Goal: Navigation & Orientation: Find specific page/section

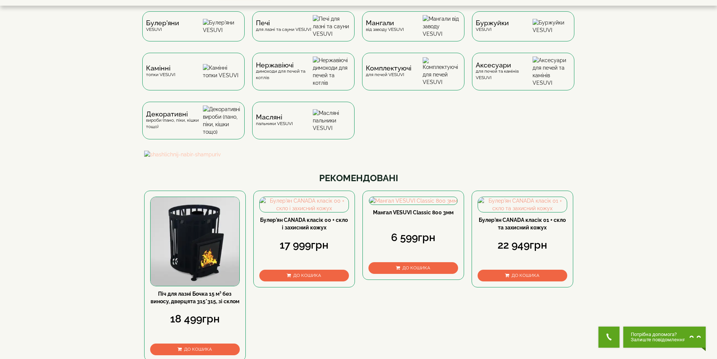
scroll to position [38, 0]
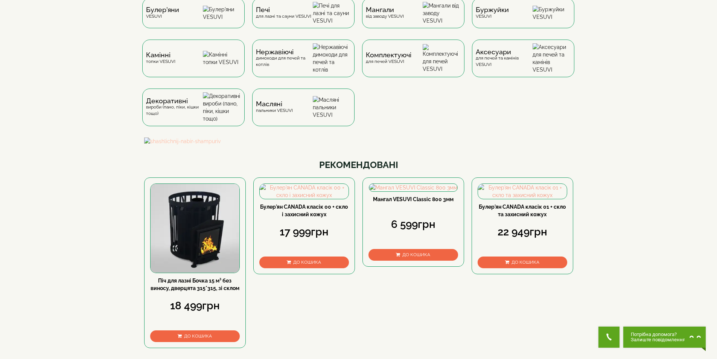
click at [417, 145] on img at bounding box center [358, 141] width 429 height 8
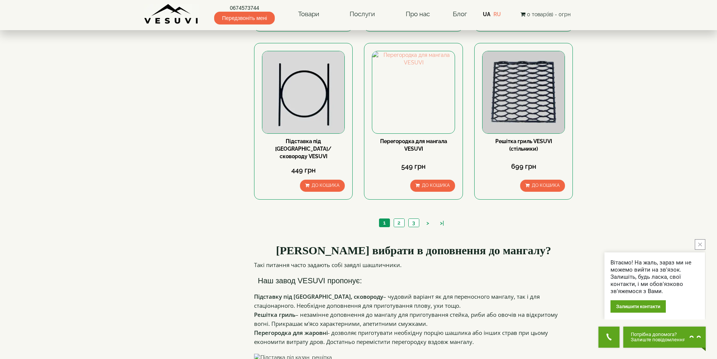
scroll to position [753, 0]
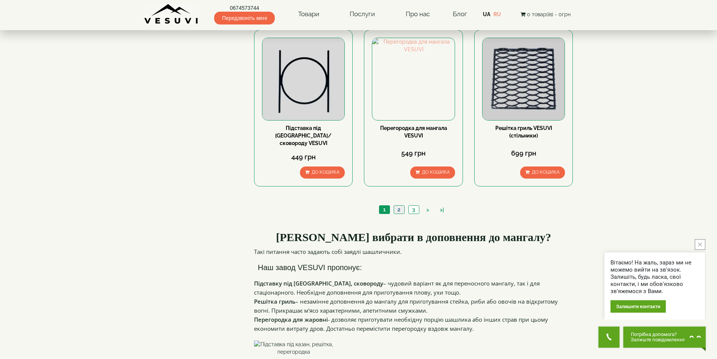
click at [397, 206] on link "2" at bounding box center [399, 210] width 11 height 8
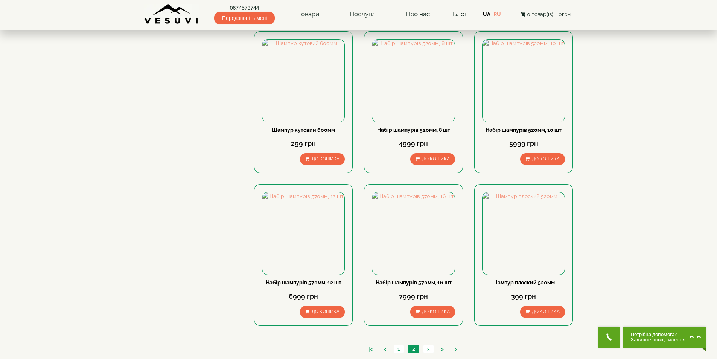
scroll to position [679, 0]
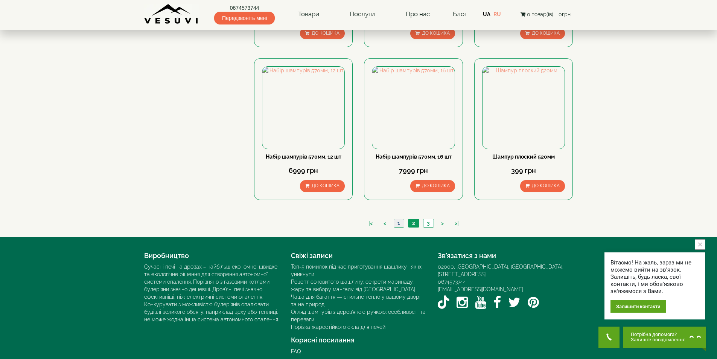
click at [398, 219] on link "1" at bounding box center [399, 223] width 10 height 8
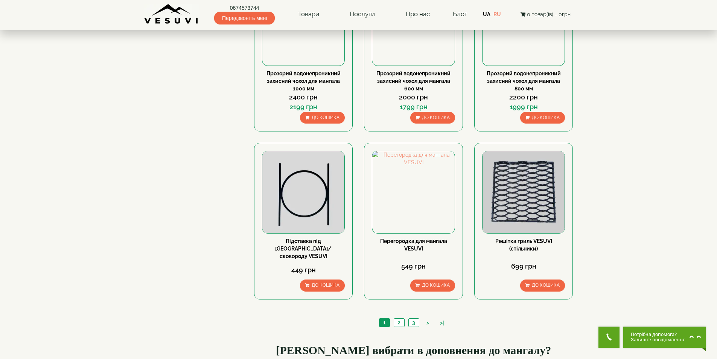
scroll to position [678, 0]
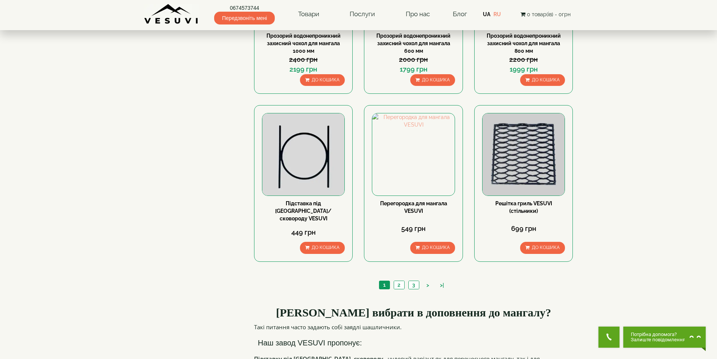
click at [639, 183] on body "0674573744 Передзвоніть мені Товари Булер'яни VESUVI Мангали від заводу VESUVI …" at bounding box center [358, 109] width 717 height 1574
